Goal: Transaction & Acquisition: Book appointment/travel/reservation

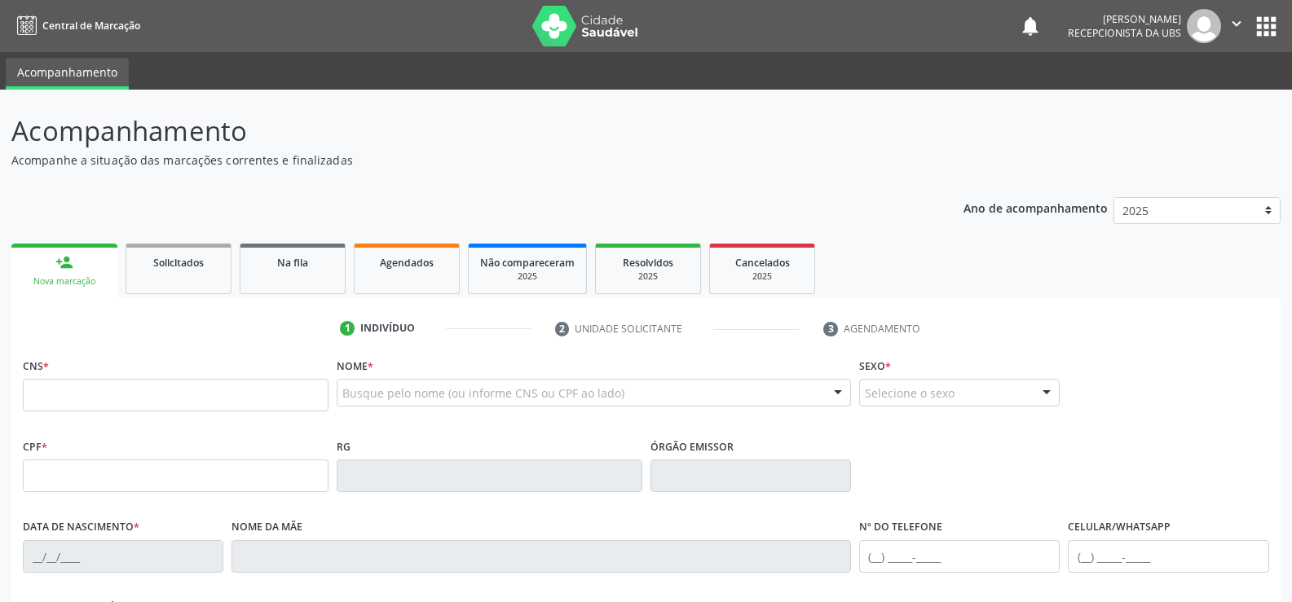
click at [285, 386] on input "text" at bounding box center [176, 395] width 306 height 33
type input "701 0028 2835 0196"
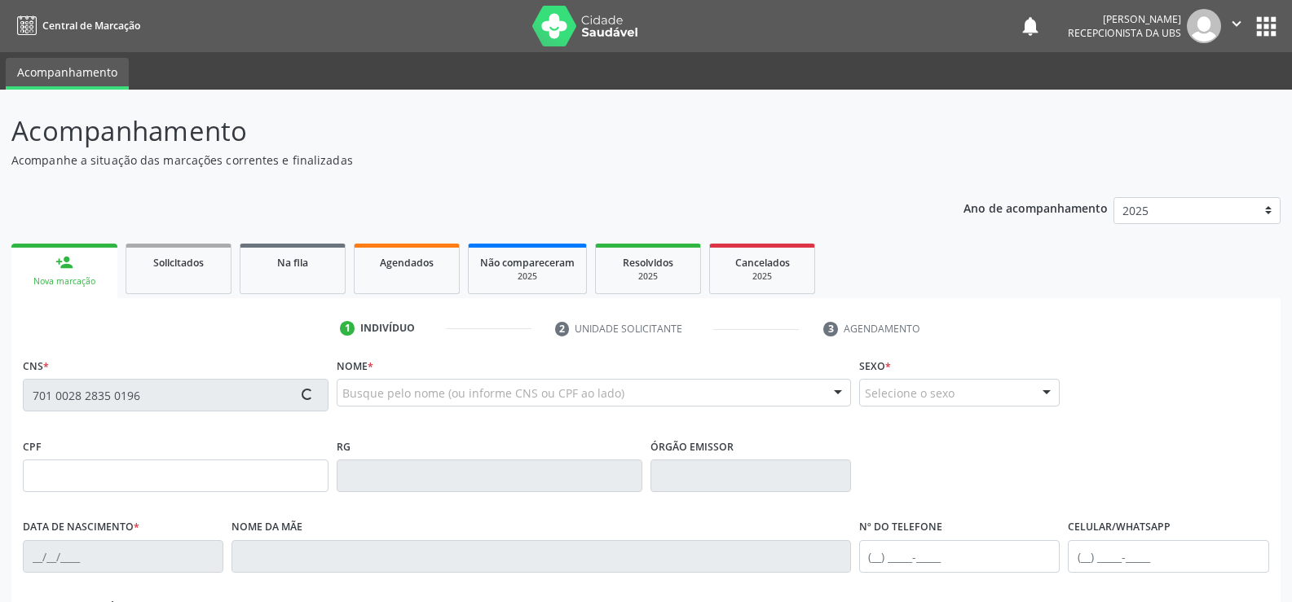
type input "000.280.714-92"
type input "[DATE]"
type input "[PERSON_NAME]"
type input "[PHONE_NUMBER]"
type input "340"
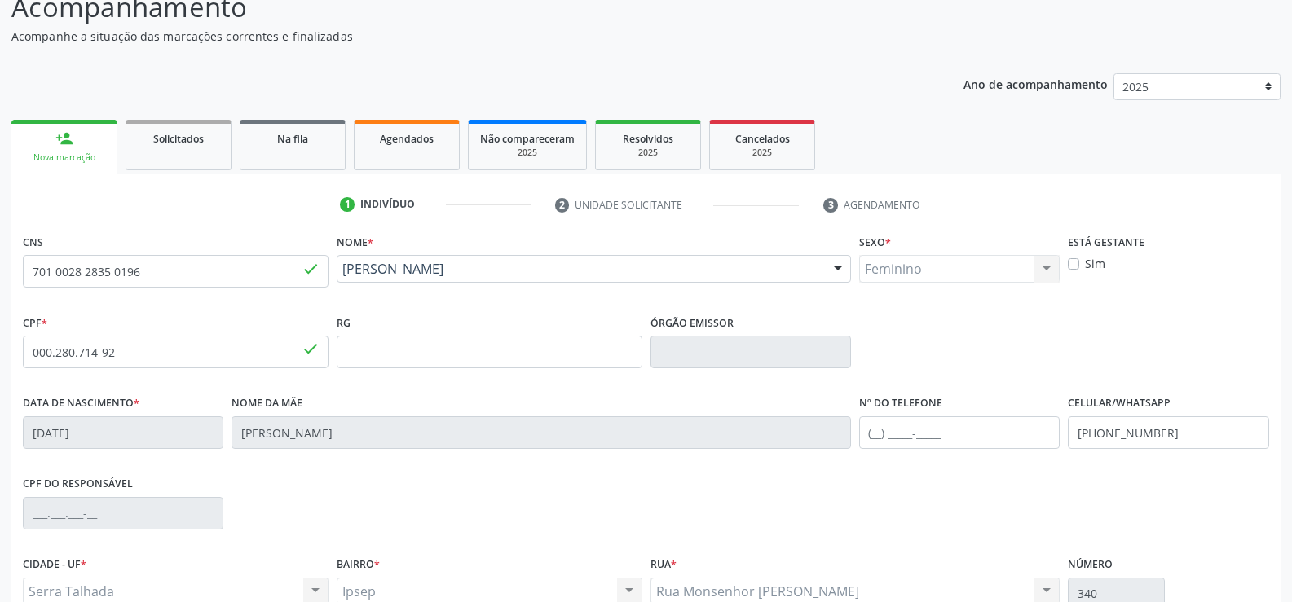
scroll to position [163, 0]
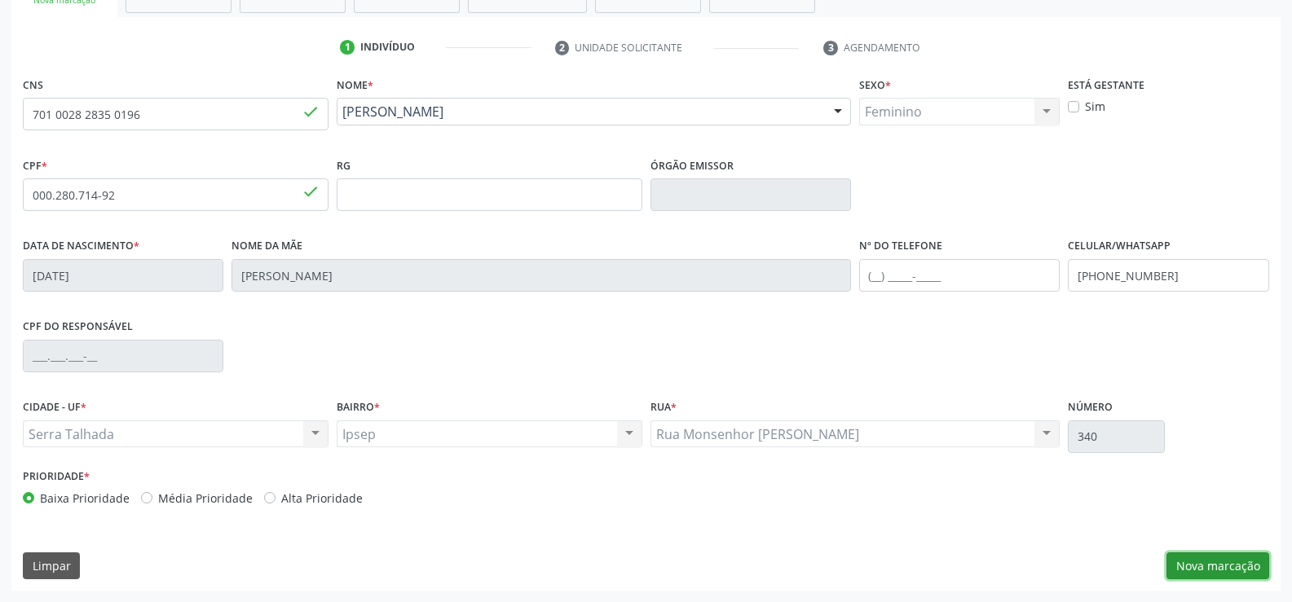
click at [1224, 567] on button "Nova marcação" at bounding box center [1218, 567] width 103 height 28
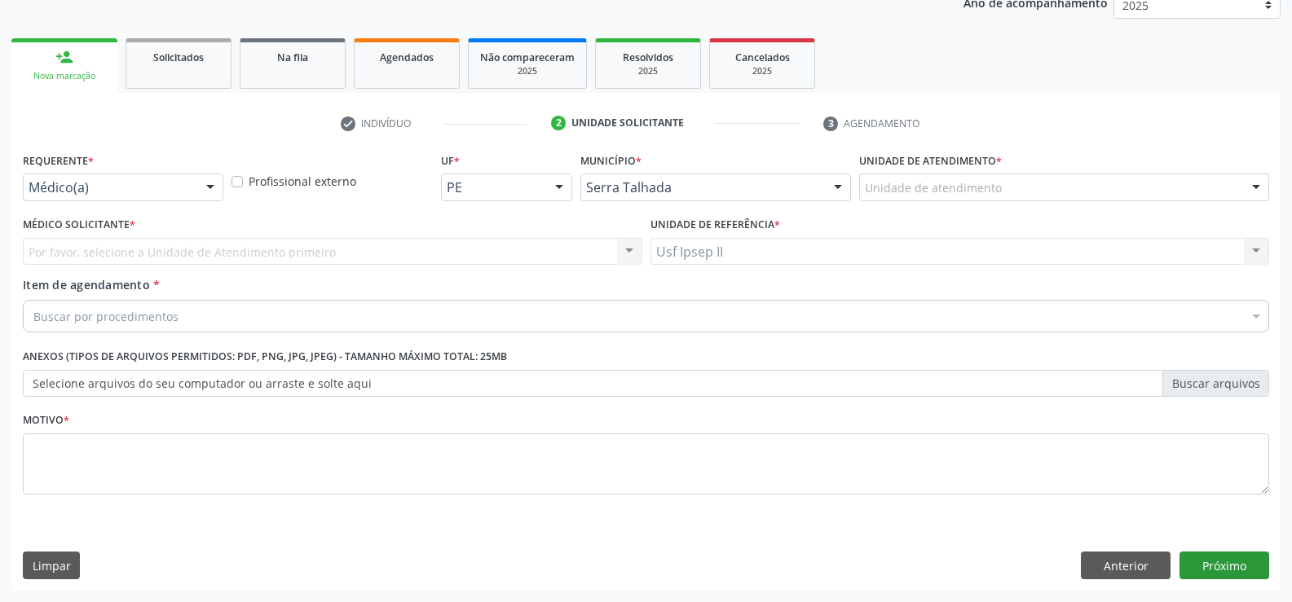
scroll to position [205, 0]
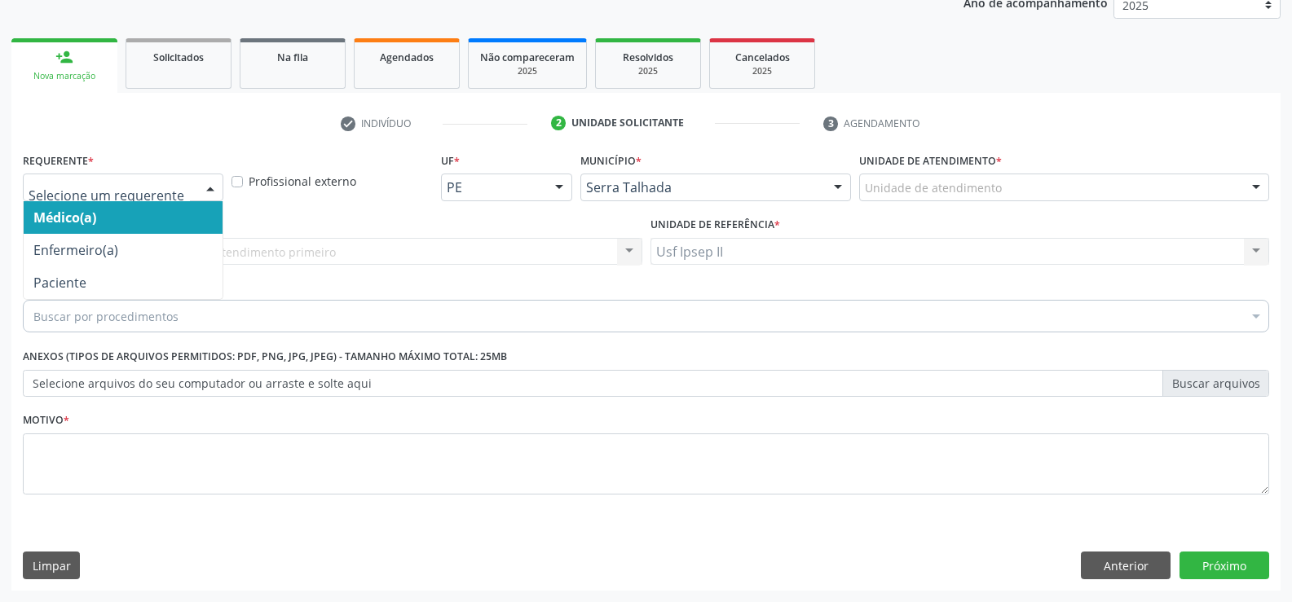
click at [196, 180] on div "Médico(a) Enfermeiro(a) Paciente Nenhum resultado encontrado para: " " Não há n…" at bounding box center [123, 188] width 201 height 28
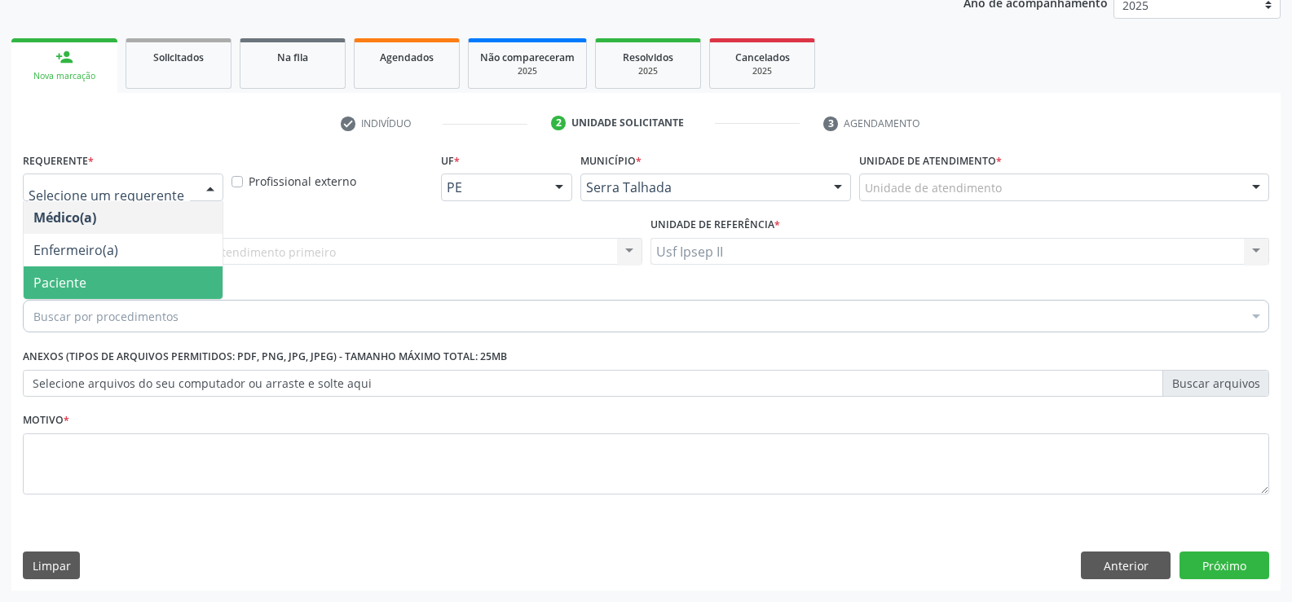
click at [103, 294] on span "Paciente" at bounding box center [123, 283] width 199 height 33
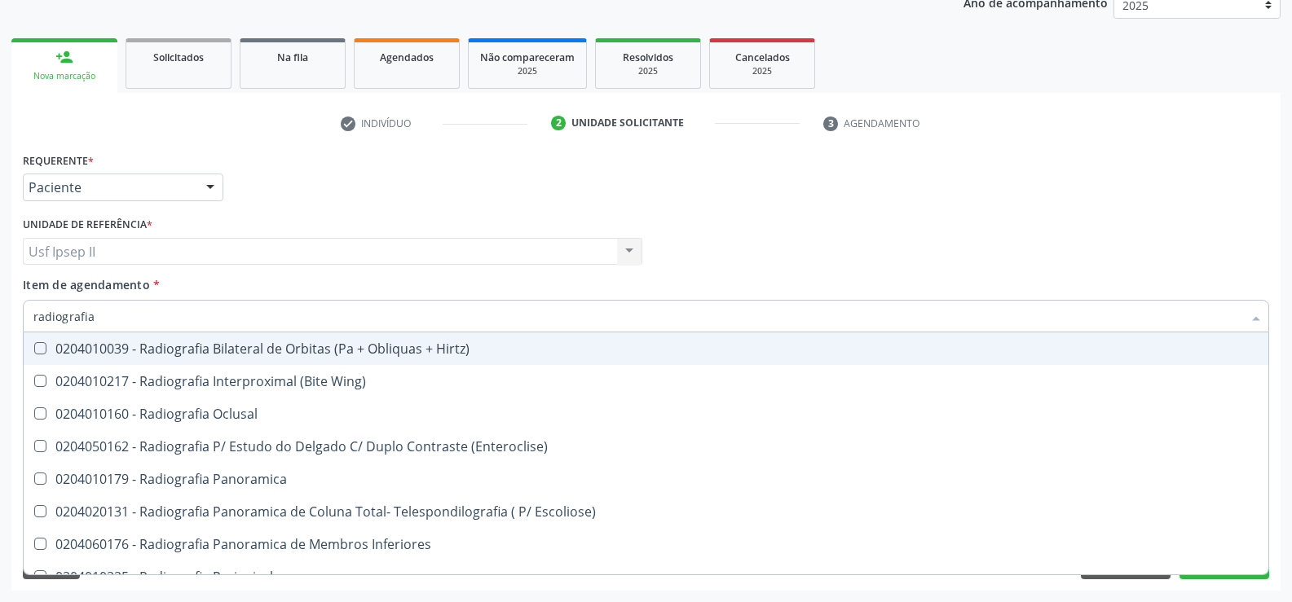
type input "radiografia d"
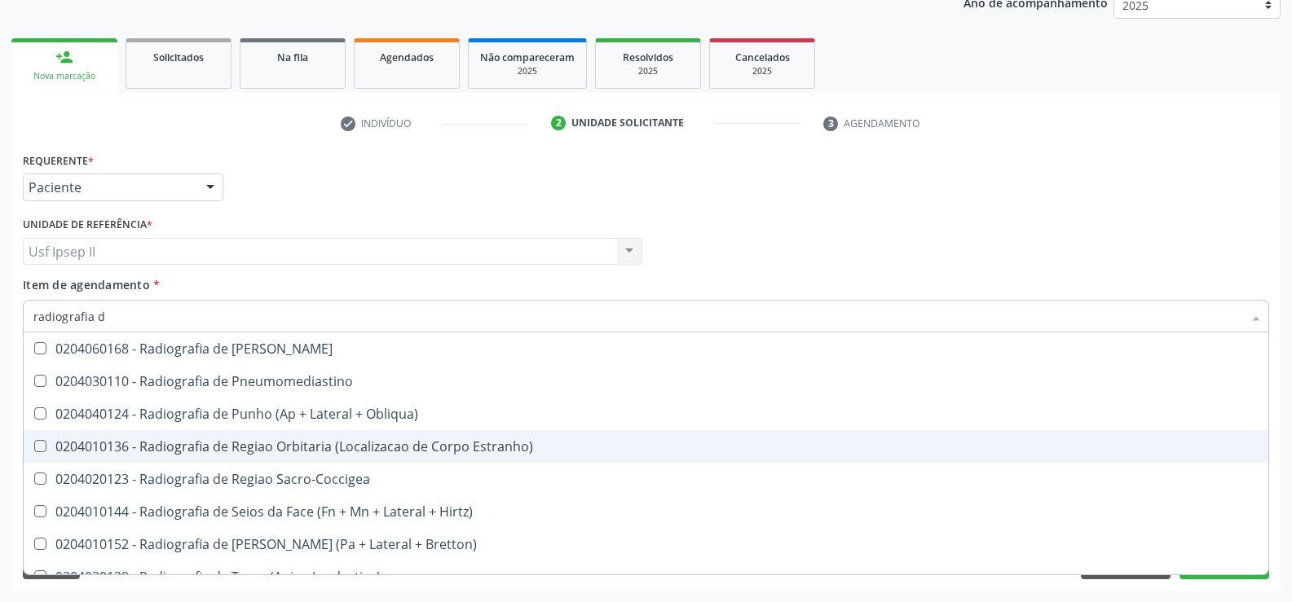
scroll to position [1793, 0]
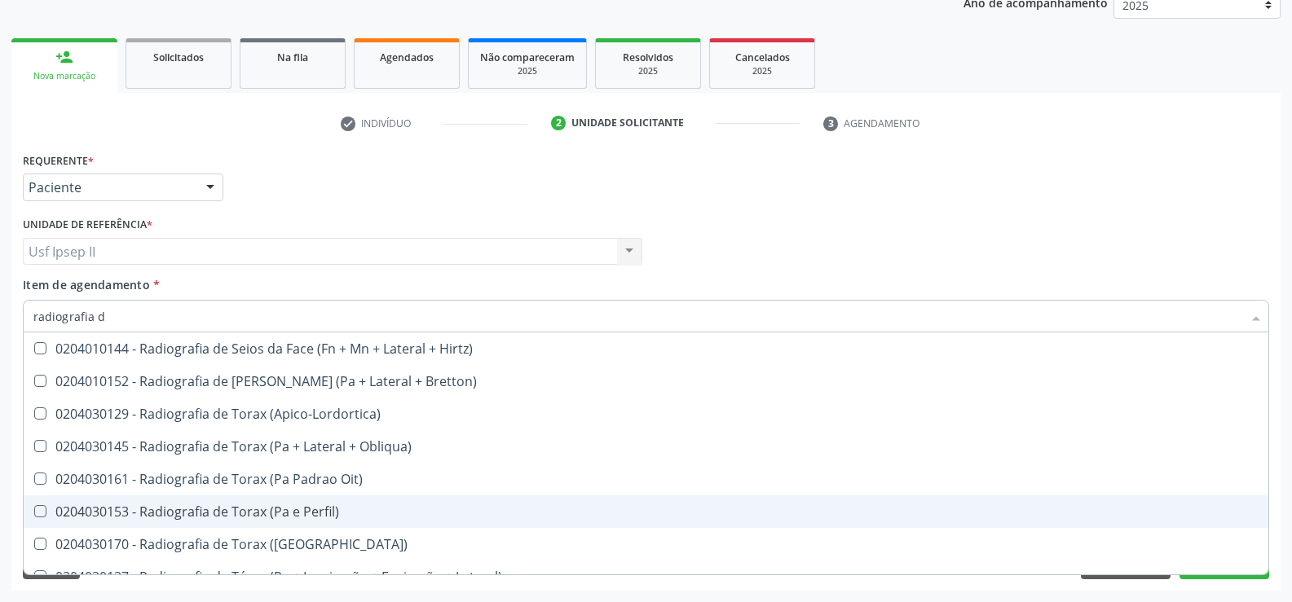
click at [295, 512] on div "0204030153 - Radiografia de Torax (Pa e Perfil)" at bounding box center [645, 511] width 1225 height 13
checkbox Perfil\) "true"
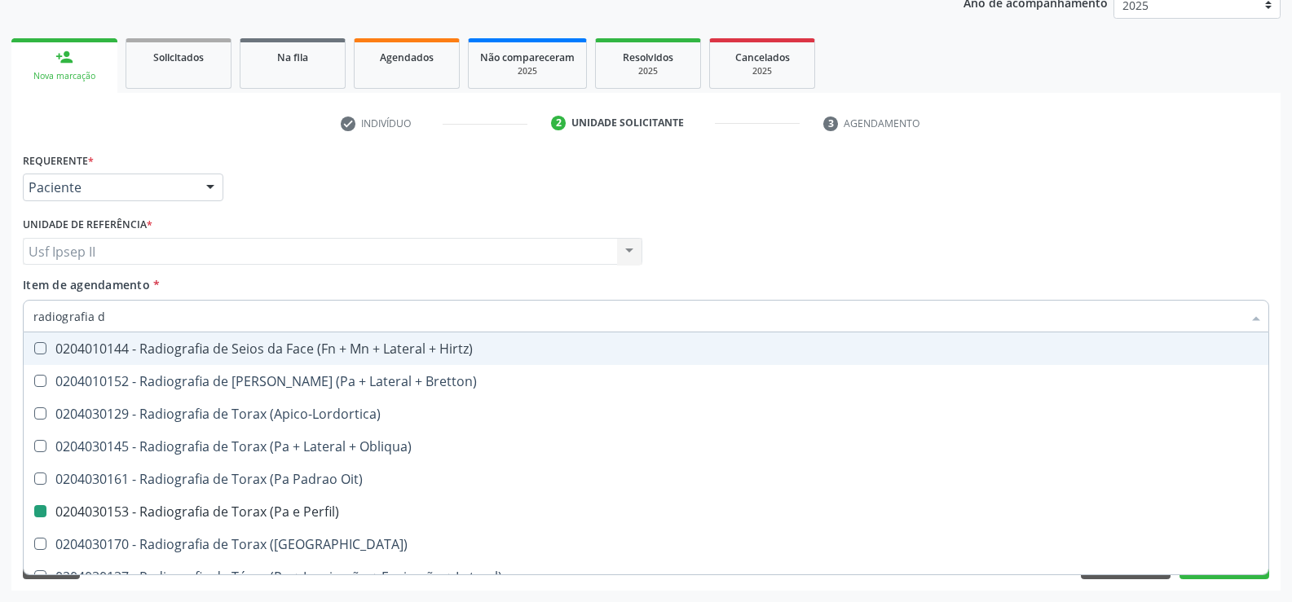
click at [479, 291] on div "Item de agendamento * radiografia d [PERSON_NAME] seleção 0204050111 - Radiogra…" at bounding box center [646, 301] width 1246 height 51
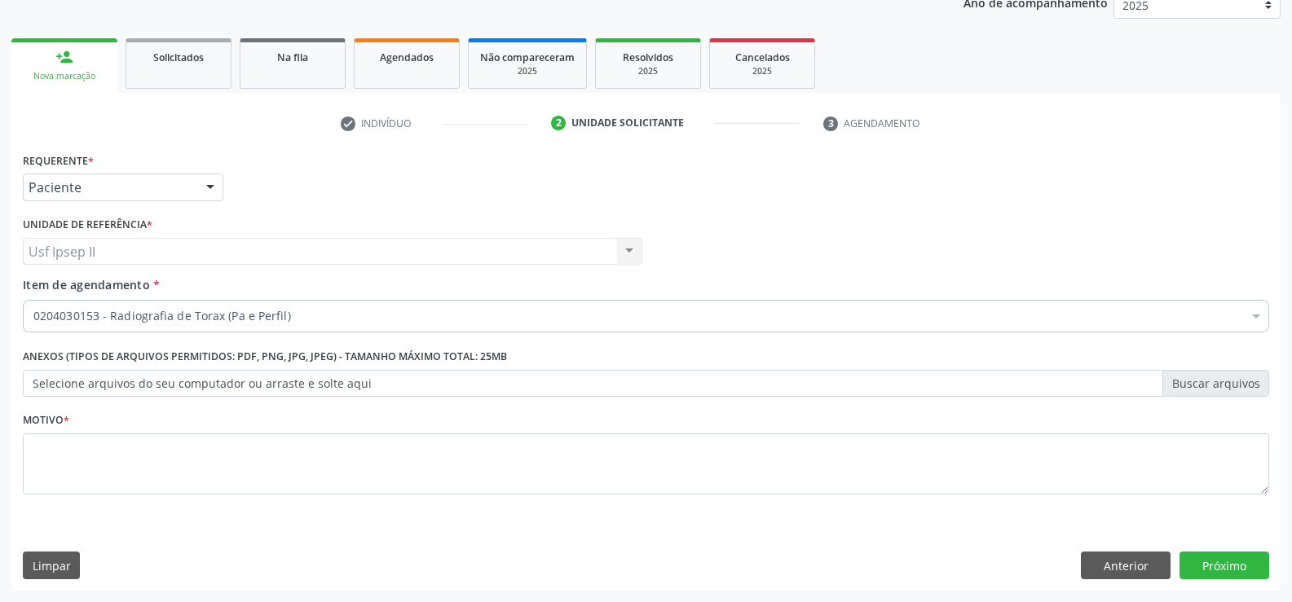
scroll to position [0, 0]
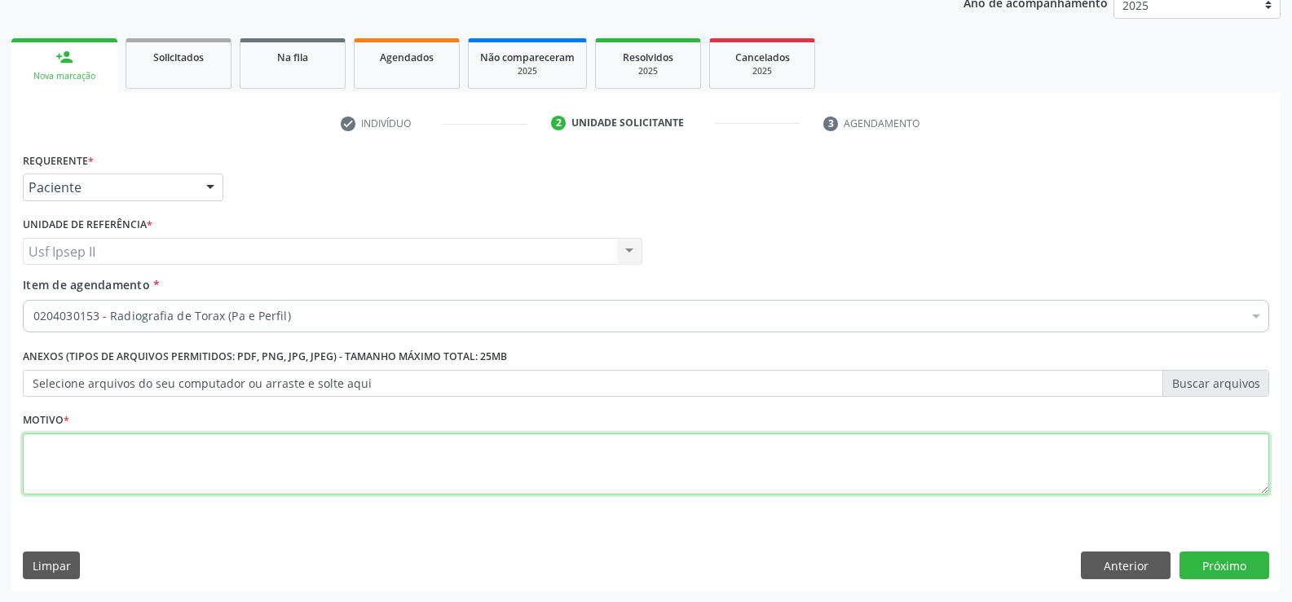
click at [161, 452] on textarea at bounding box center [646, 465] width 1246 height 62
type textarea "."
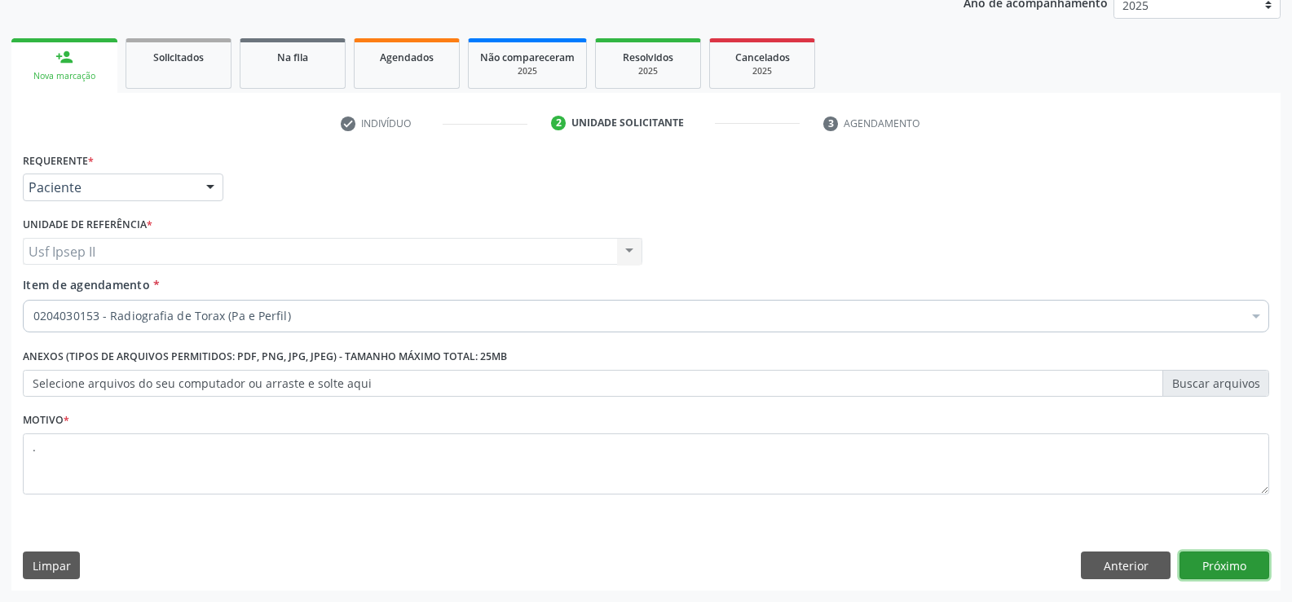
click at [1200, 573] on button "Próximo" at bounding box center [1225, 566] width 90 height 28
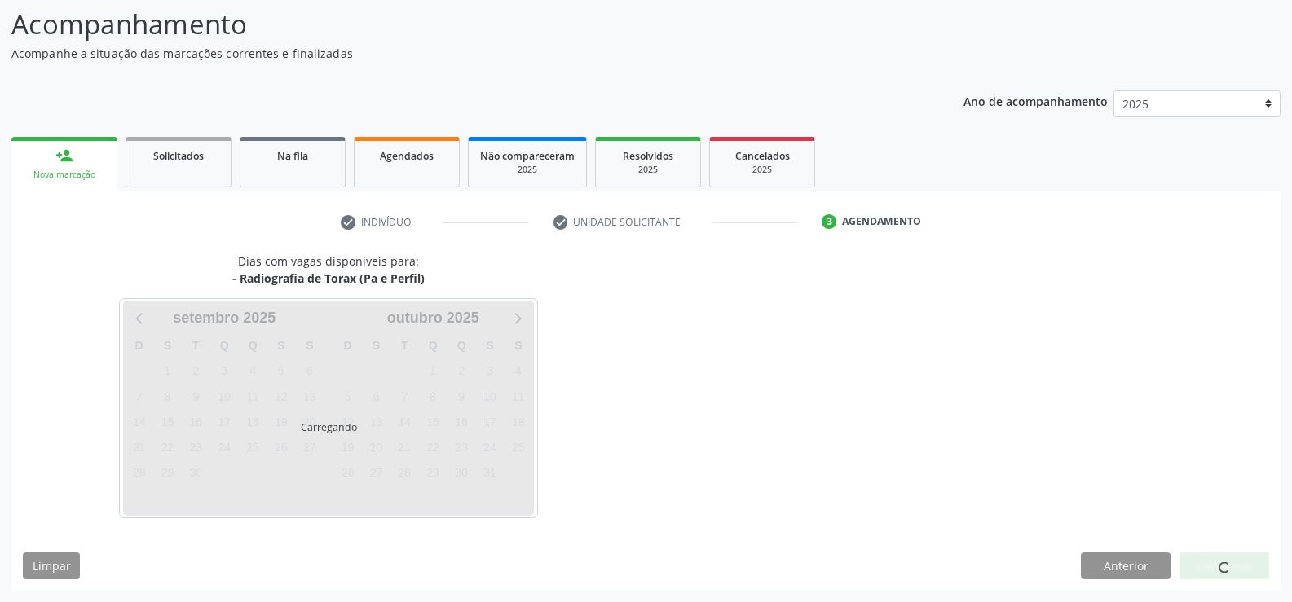
scroll to position [107, 0]
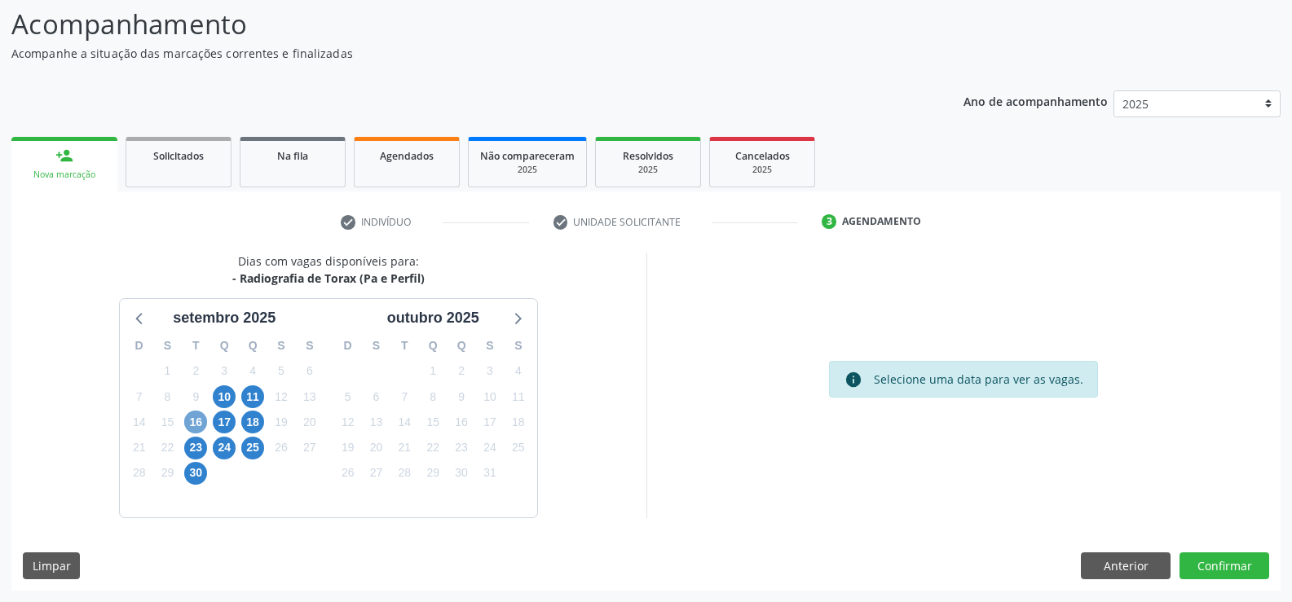
click at [192, 414] on span "16" at bounding box center [195, 422] width 23 height 23
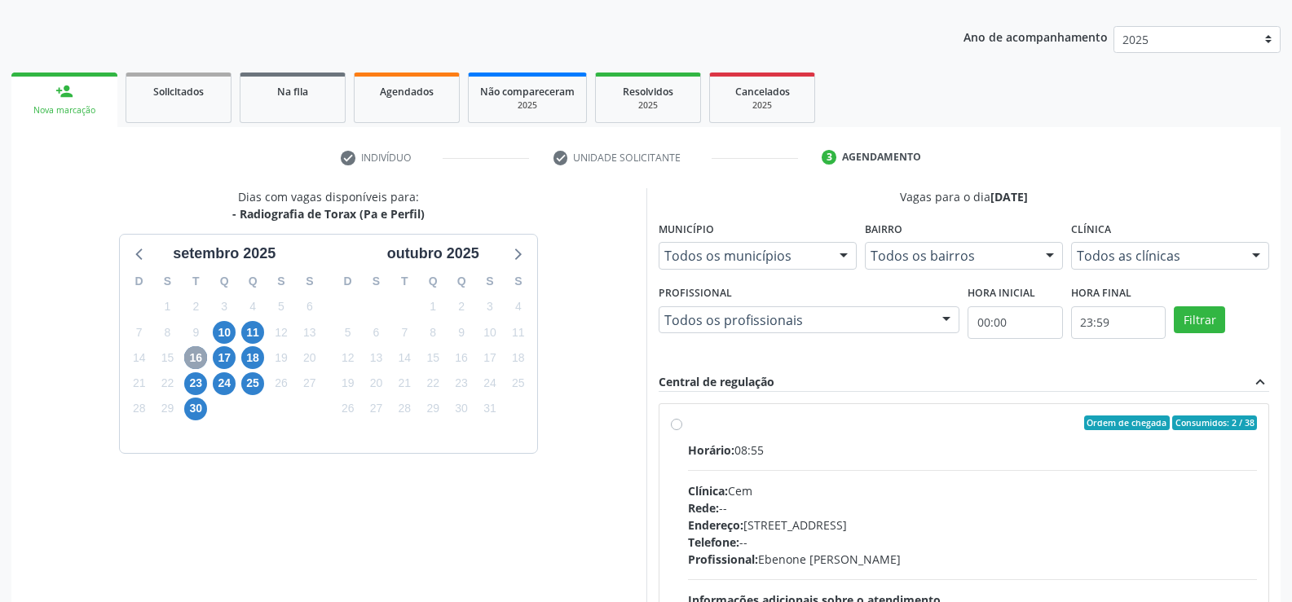
scroll to position [270, 0]
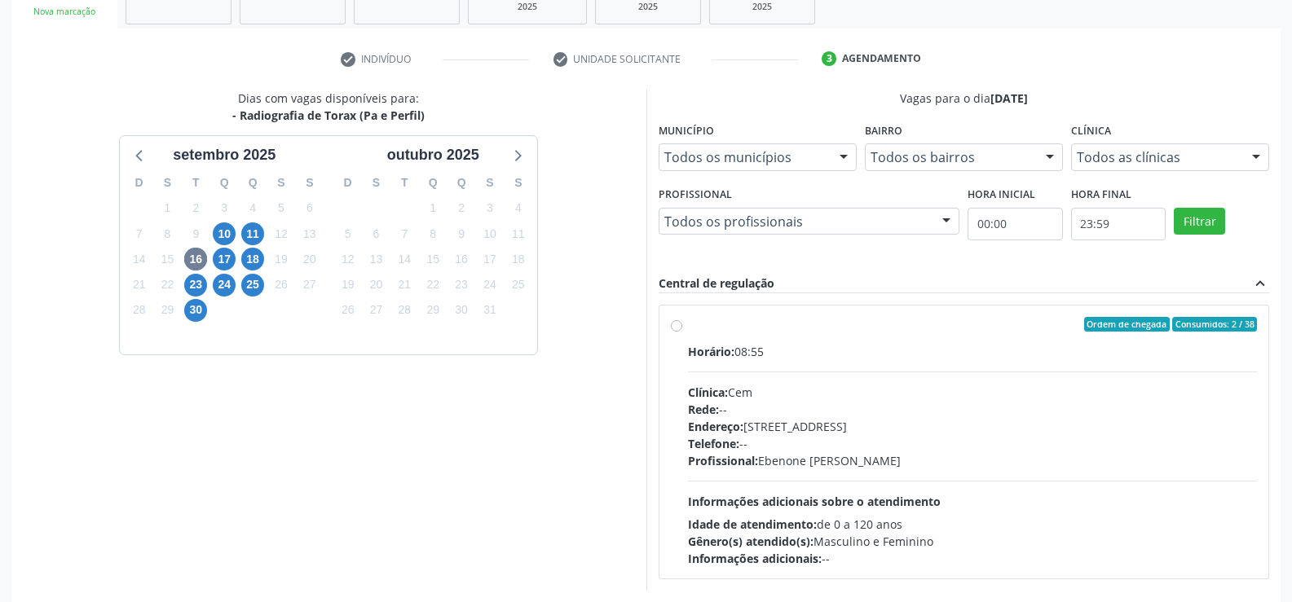
click at [688, 326] on label "Ordem de chegada Consumidos: 2 / 38 Horário: 08:55 Clínica: Cem Rede: -- Endere…" at bounding box center [973, 442] width 570 height 250
click at [677, 326] on input "Ordem de chegada Consumidos: 2 / 38 Horário: 08:55 Clínica: Cem Rede: -- Endere…" at bounding box center [676, 324] width 11 height 15
radio input "true"
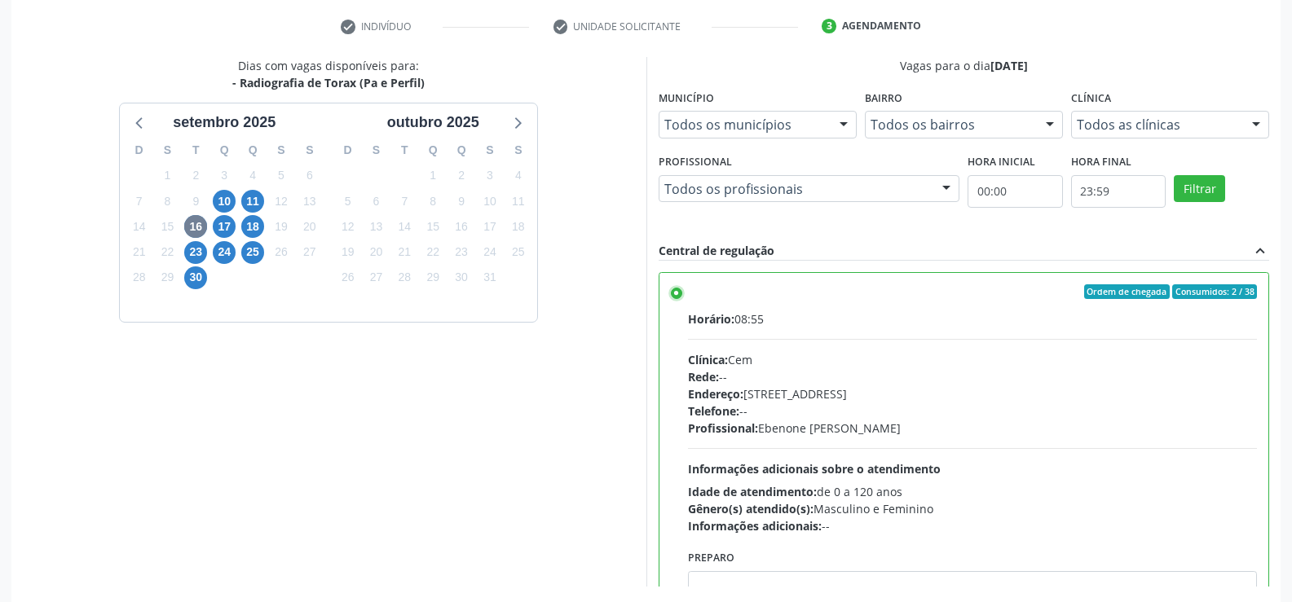
scroll to position [372, 0]
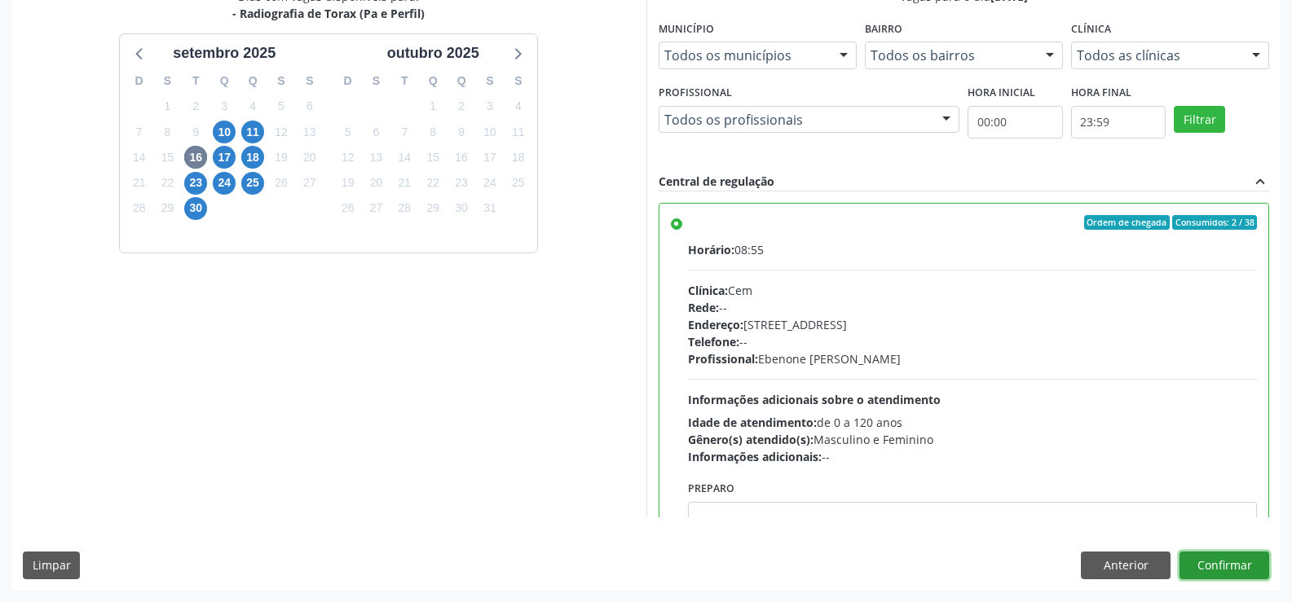
click at [1227, 568] on button "Confirmar" at bounding box center [1225, 566] width 90 height 28
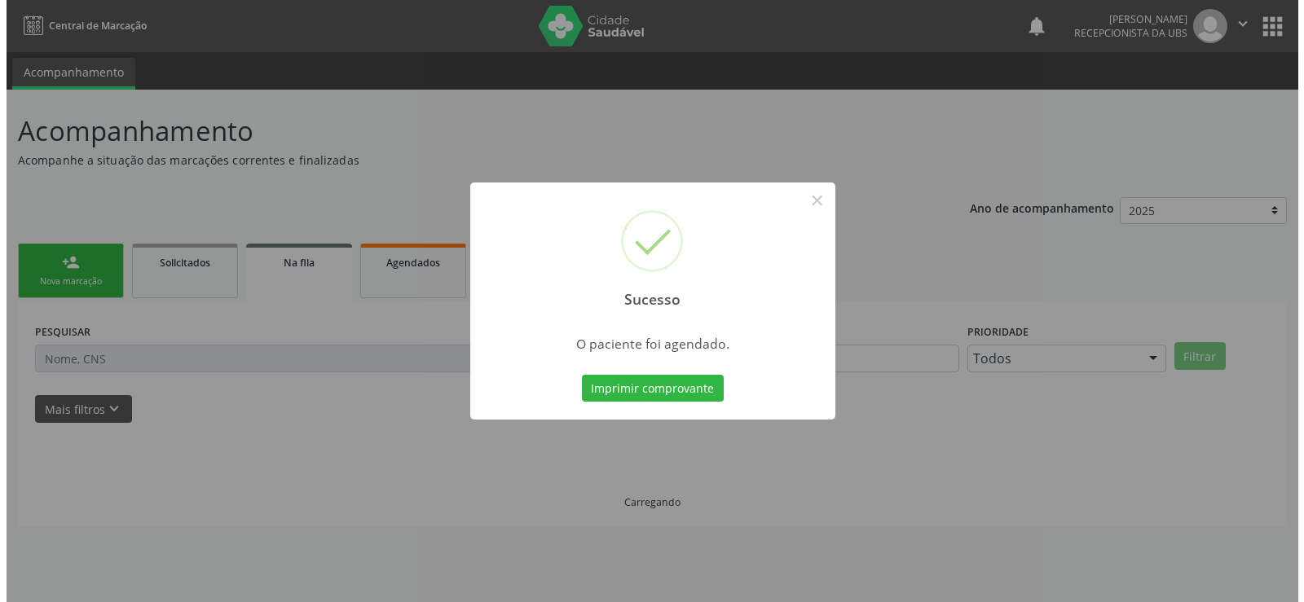
scroll to position [0, 0]
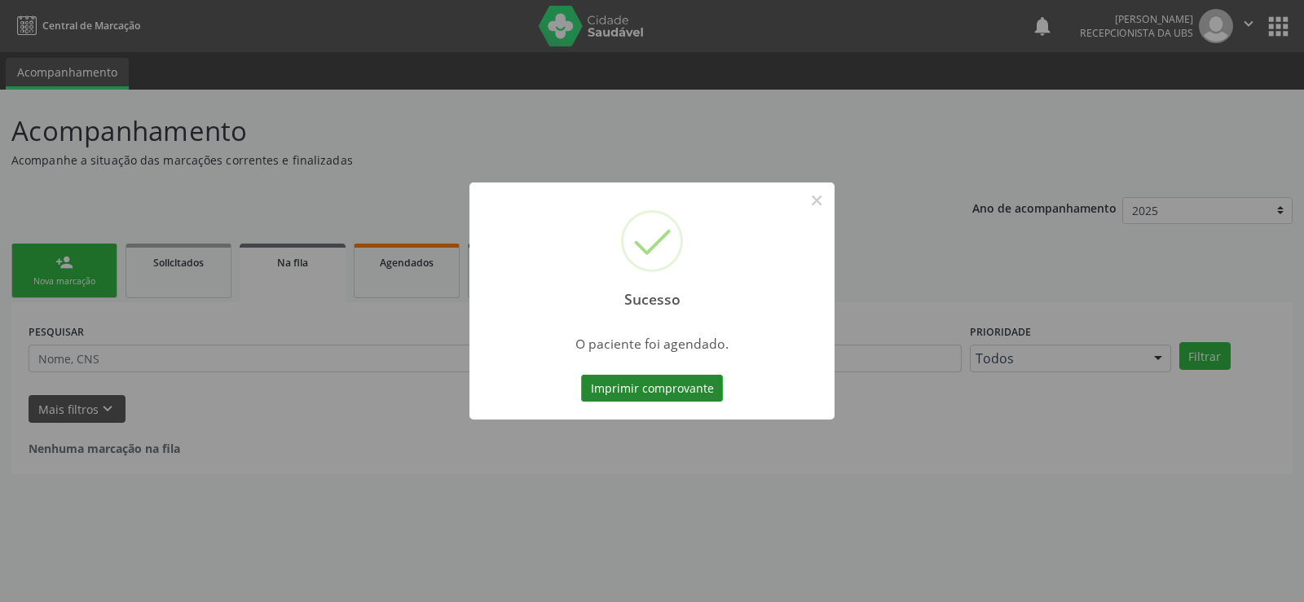
click at [634, 382] on button "Imprimir comprovante" at bounding box center [652, 389] width 142 height 28
